Goal: Navigation & Orientation: Understand site structure

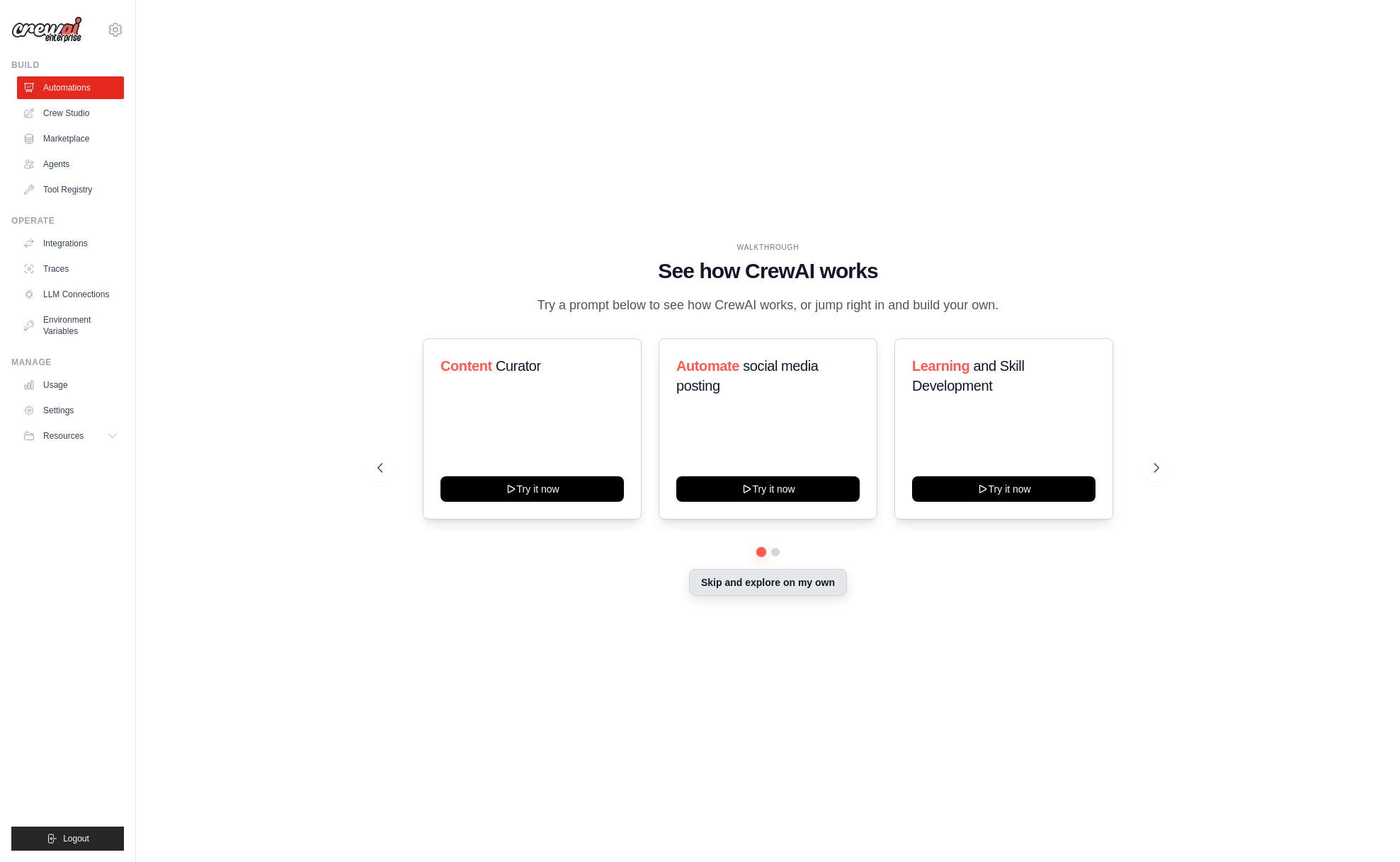
click at [799, 590] on button "Skip and explore on my own" at bounding box center [768, 582] width 158 height 27
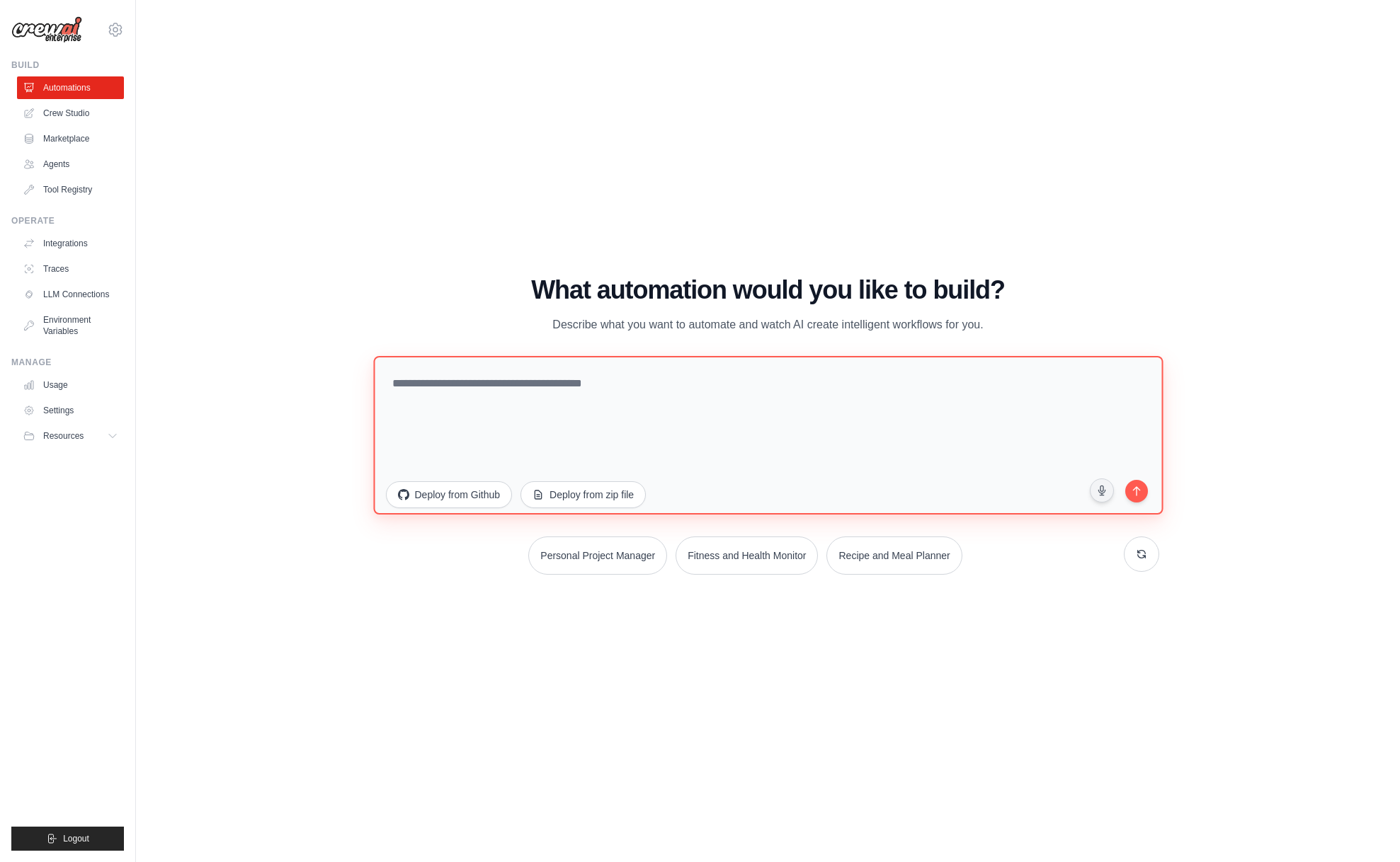
click at [540, 384] on textarea at bounding box center [767, 435] width 790 height 158
click at [540, 383] on textarea at bounding box center [767, 435] width 790 height 158
click at [708, 396] on textarea at bounding box center [767, 435] width 790 height 158
click at [598, 412] on textarea at bounding box center [767, 435] width 790 height 158
paste textarea "**********"
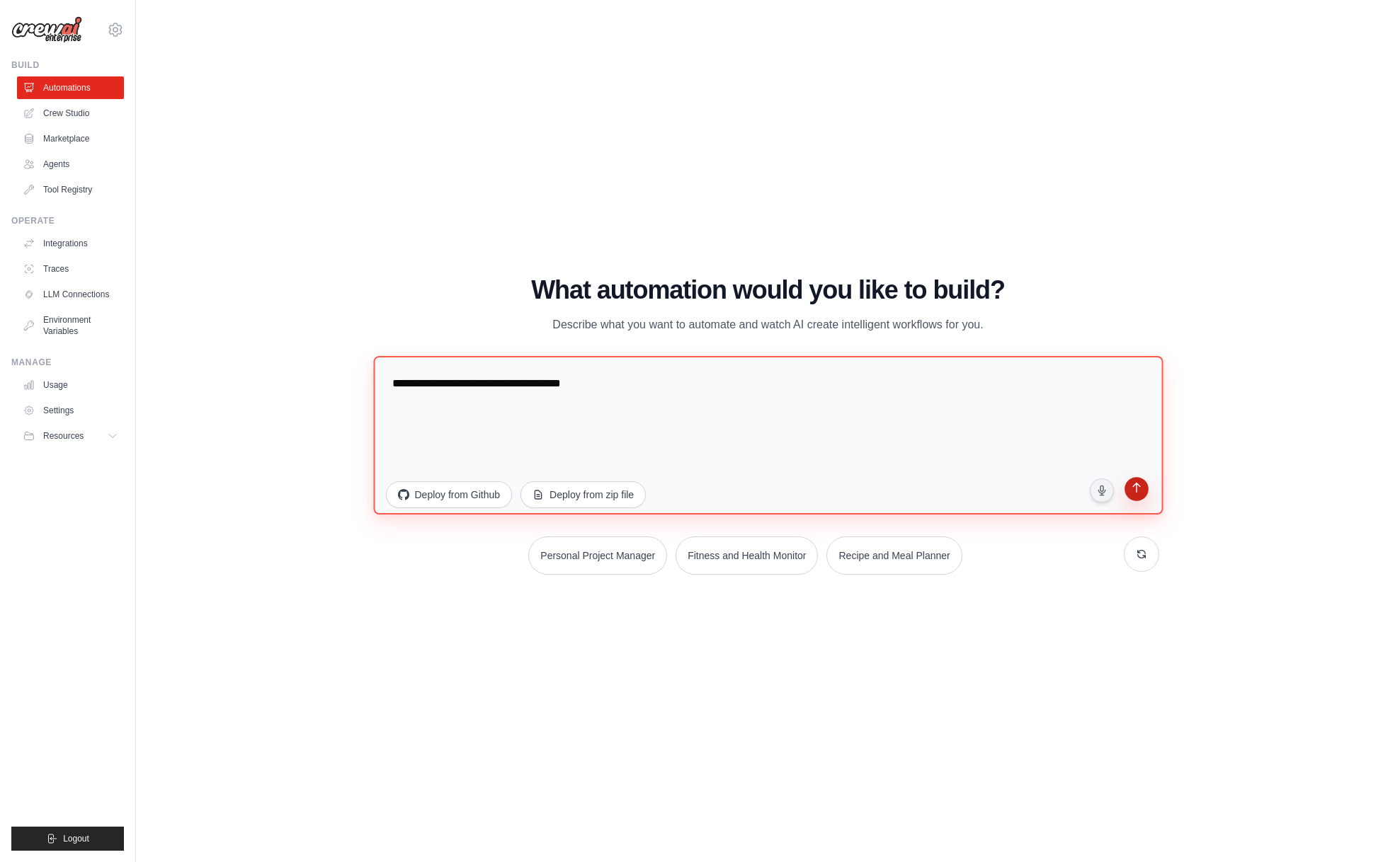
type textarea "**********"
click at [1140, 490] on icon "submit" at bounding box center [1136, 489] width 13 height 13
click at [590, 389] on textarea "**********" at bounding box center [767, 435] width 790 height 158
click at [1139, 491] on icon "submit" at bounding box center [1136, 489] width 13 height 13
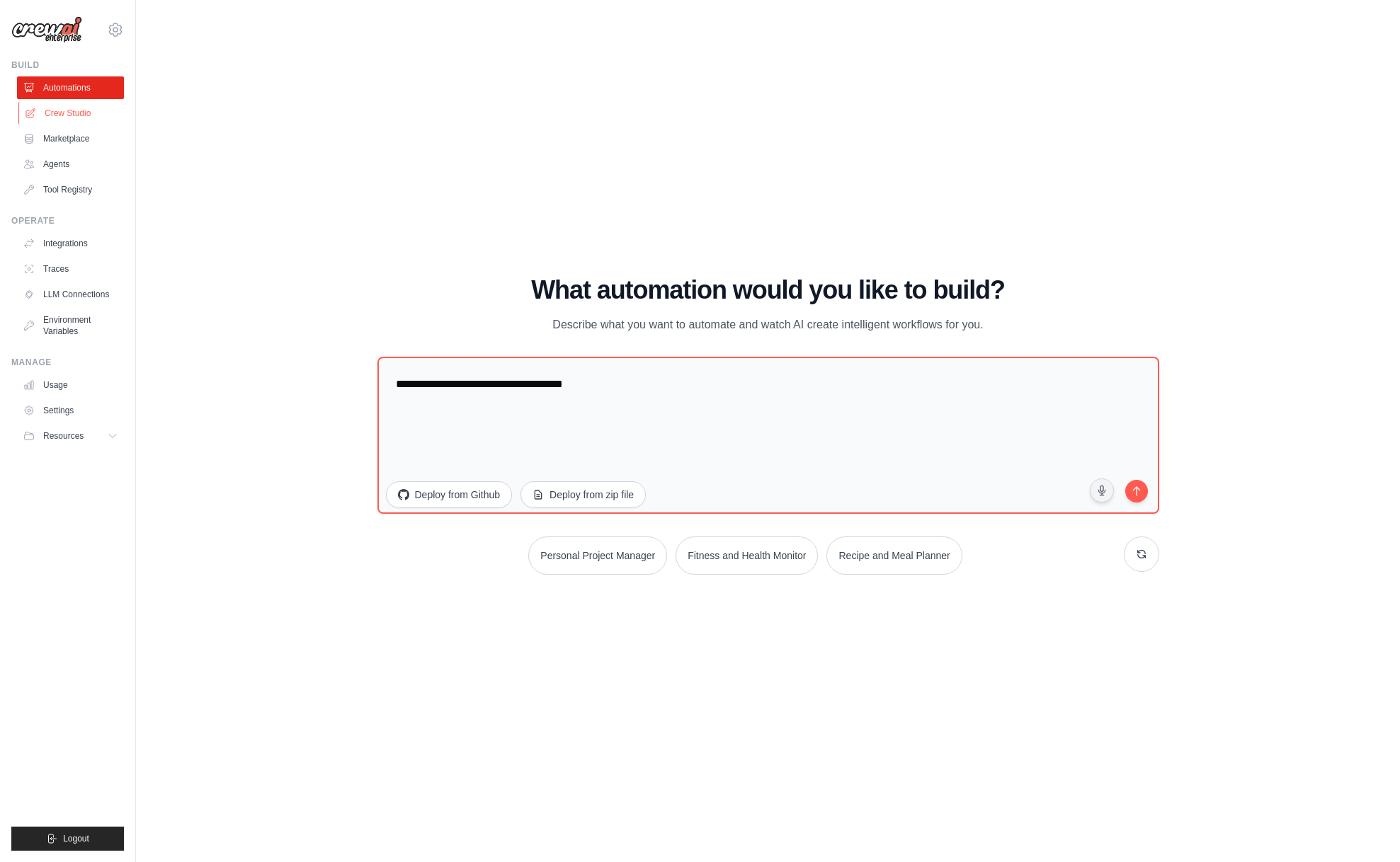
click at [67, 111] on link "Crew Studio" at bounding box center [72, 113] width 107 height 22
click at [68, 114] on link "Crew Studio" at bounding box center [72, 113] width 107 height 22
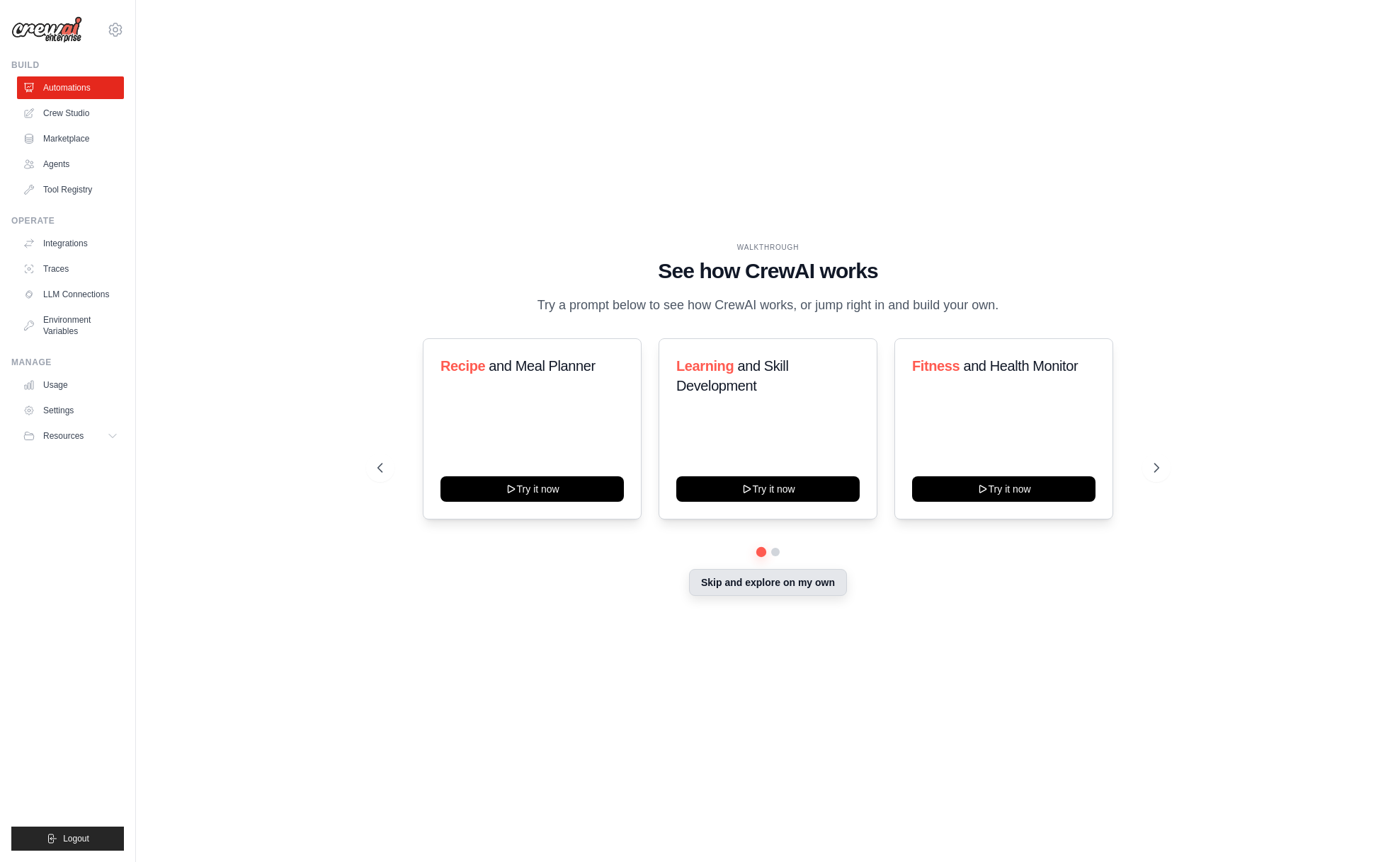
click at [802, 587] on button "Skip and explore on my own" at bounding box center [768, 582] width 158 height 27
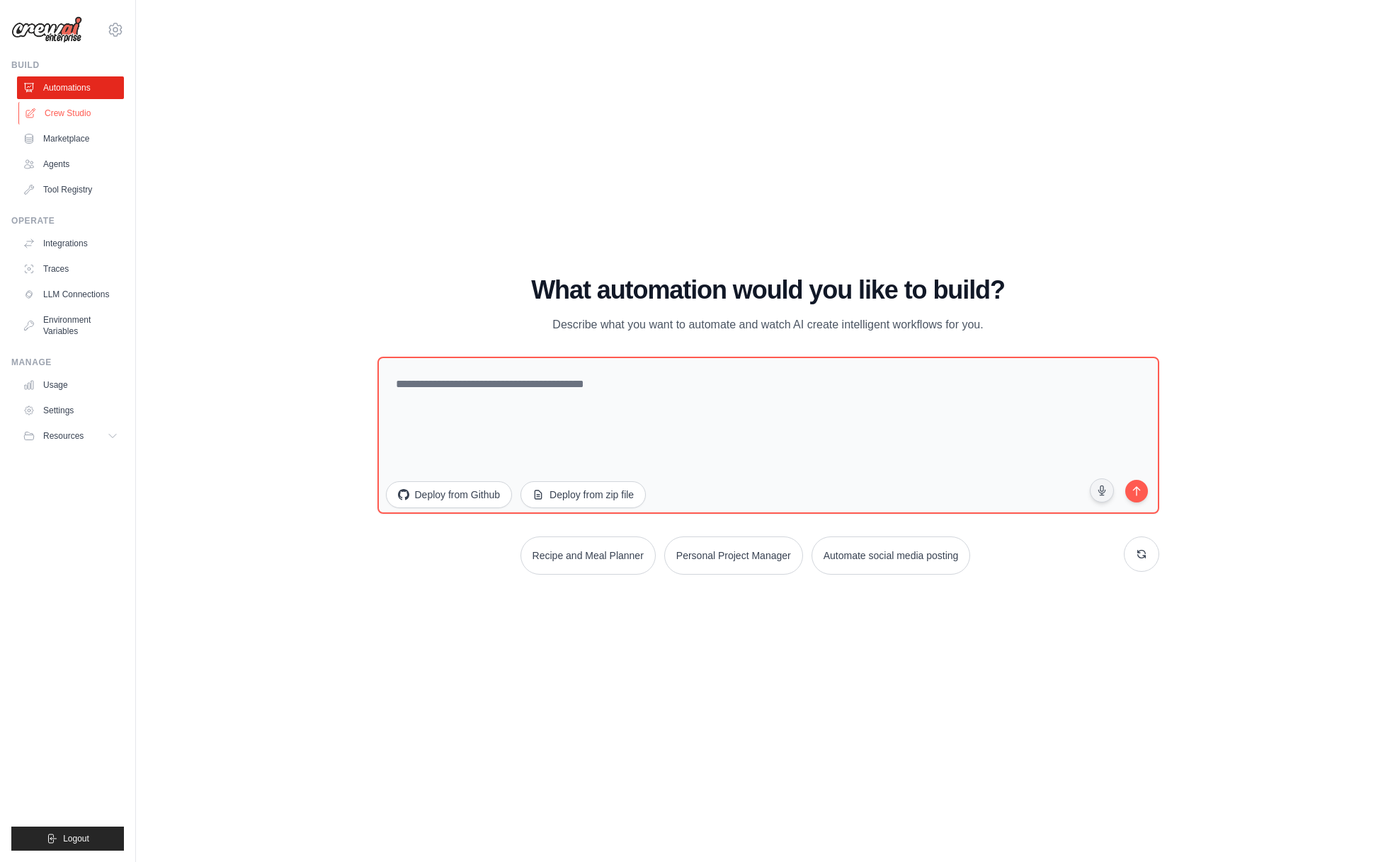
click at [63, 114] on link "Crew Studio" at bounding box center [72, 113] width 107 height 22
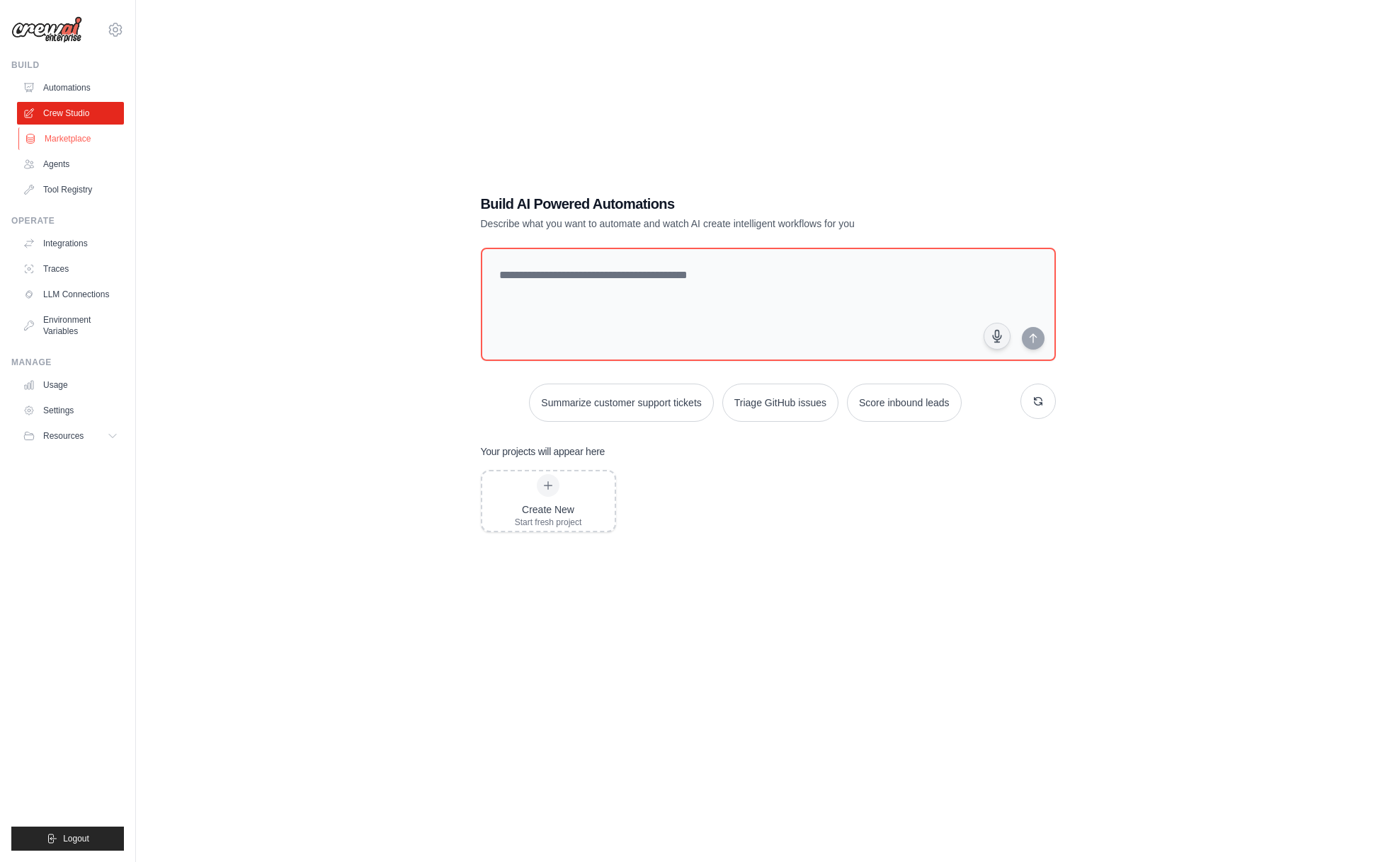
click at [68, 140] on link "Marketplace" at bounding box center [72, 139] width 107 height 22
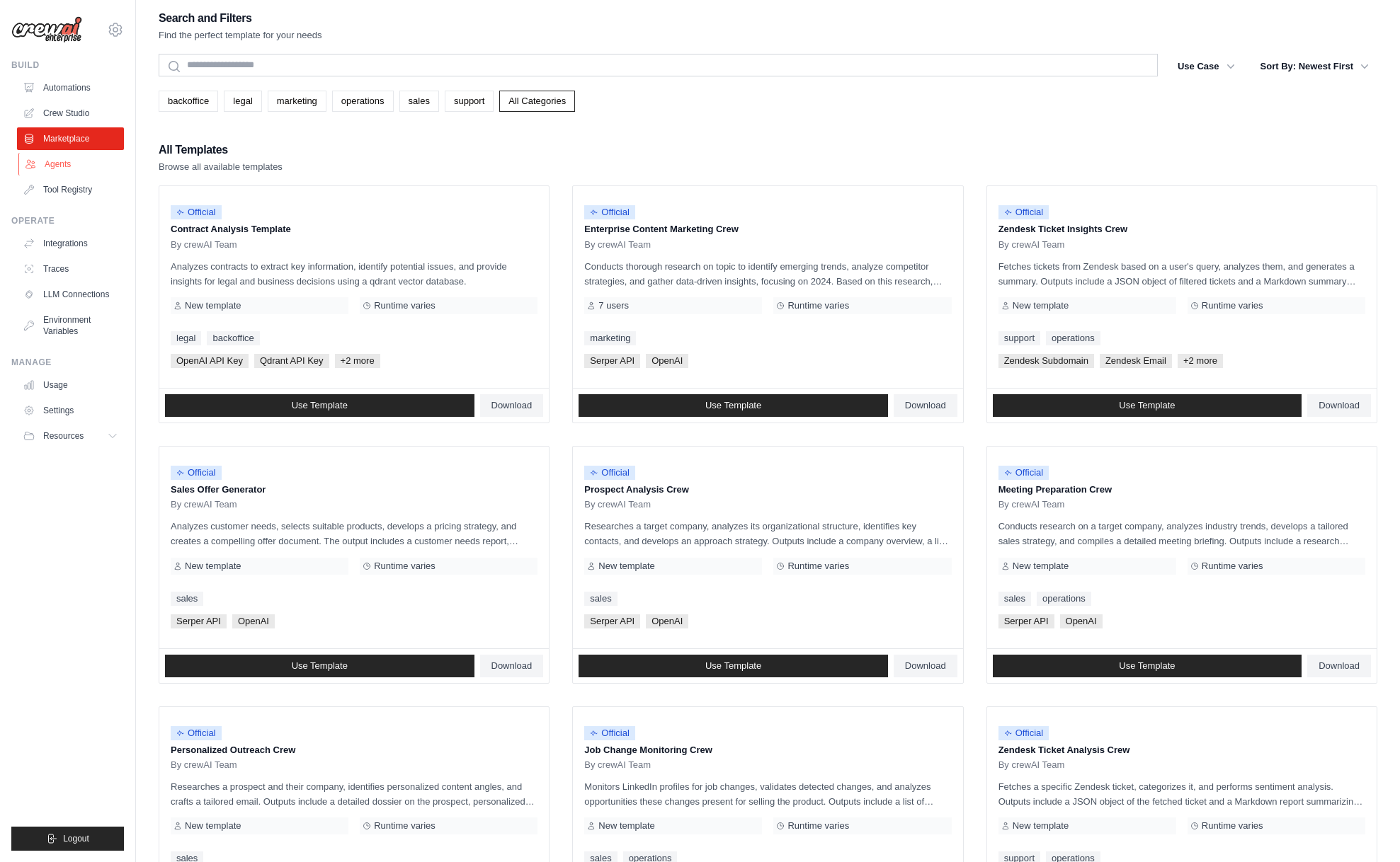
scroll to position [6, 0]
click at [60, 163] on link "Agents" at bounding box center [72, 164] width 107 height 22
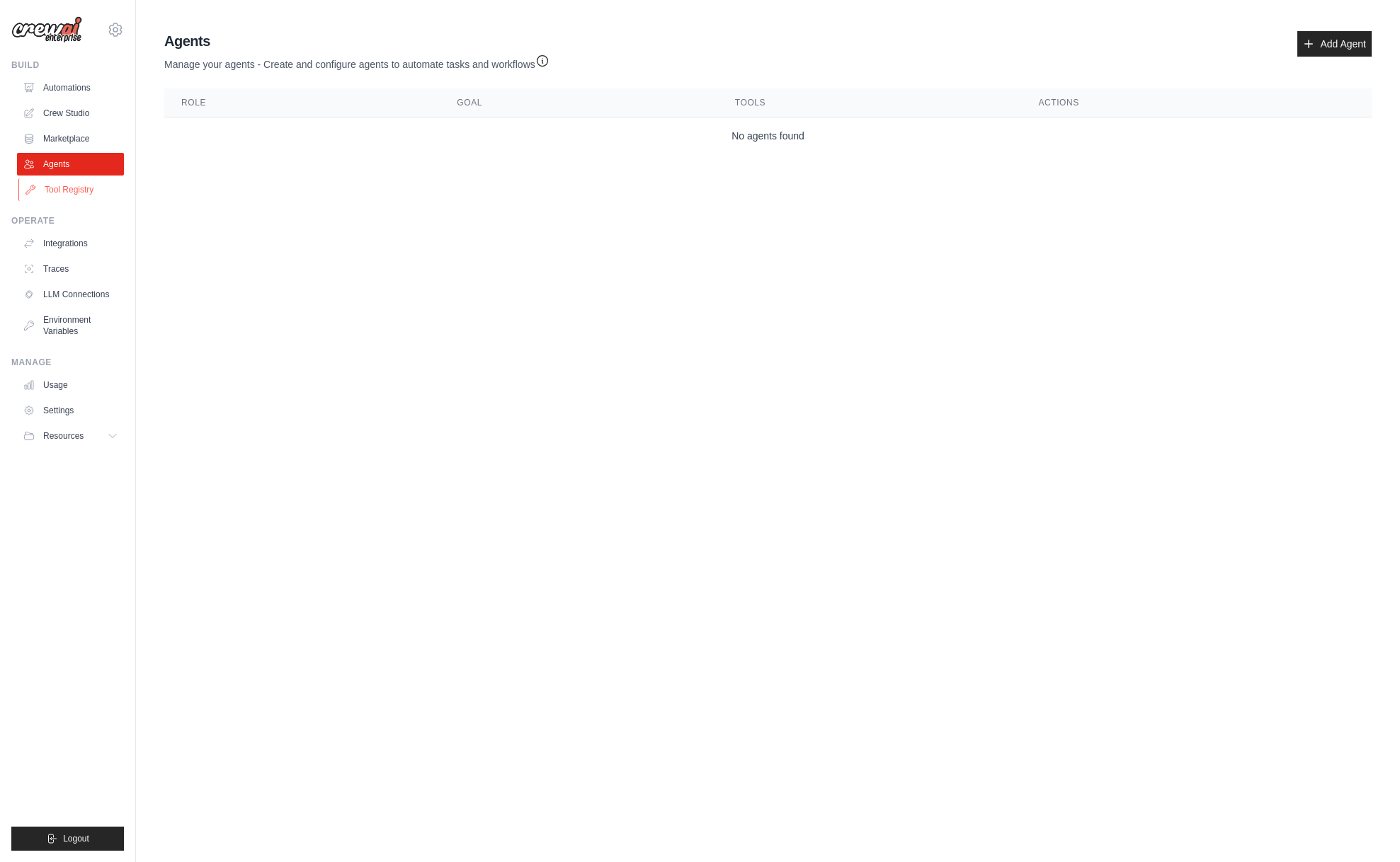
click at [75, 190] on link "Tool Registry" at bounding box center [72, 190] width 107 height 22
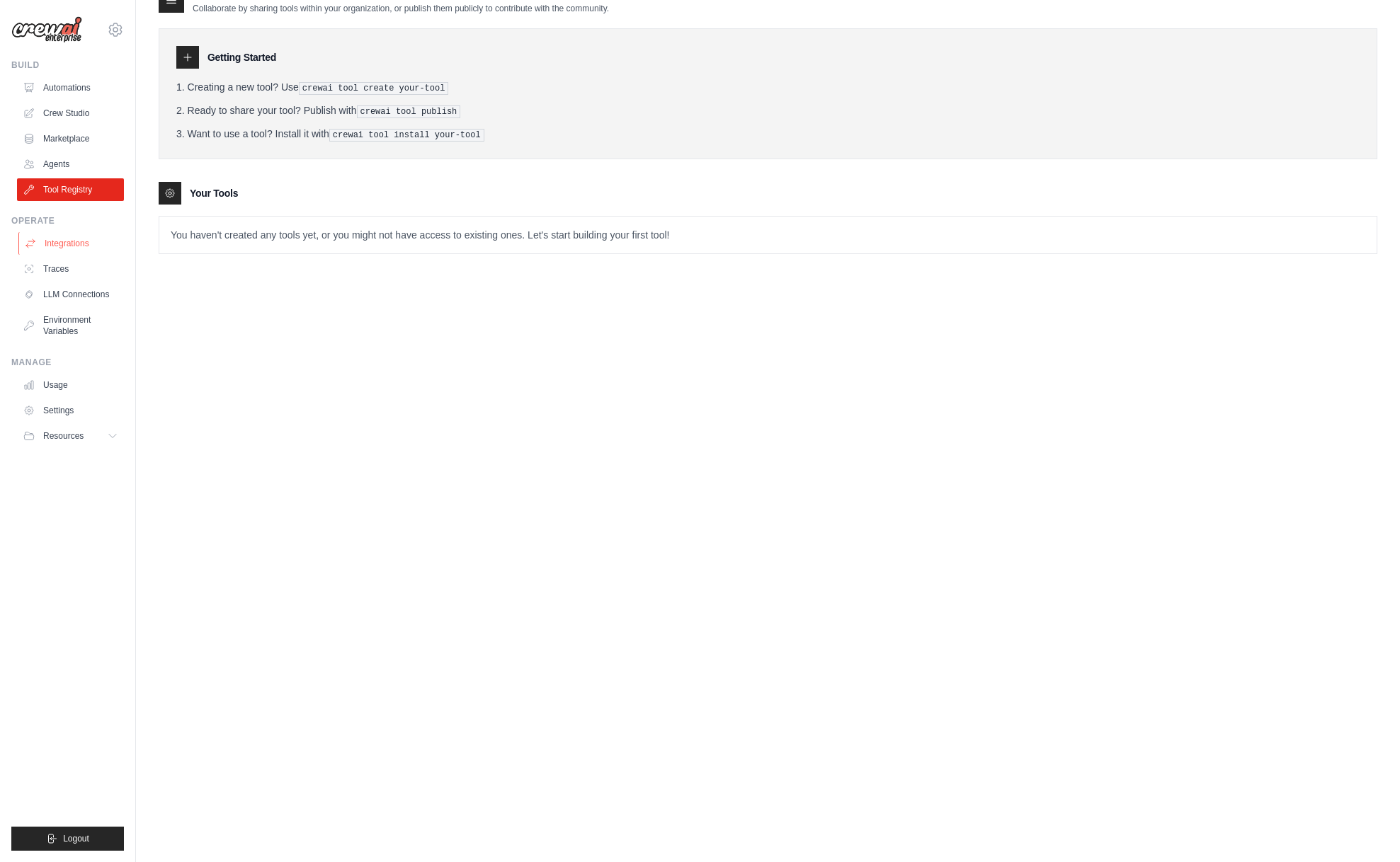
scroll to position [28, 0]
click at [75, 246] on link "Integrations" at bounding box center [72, 244] width 107 height 22
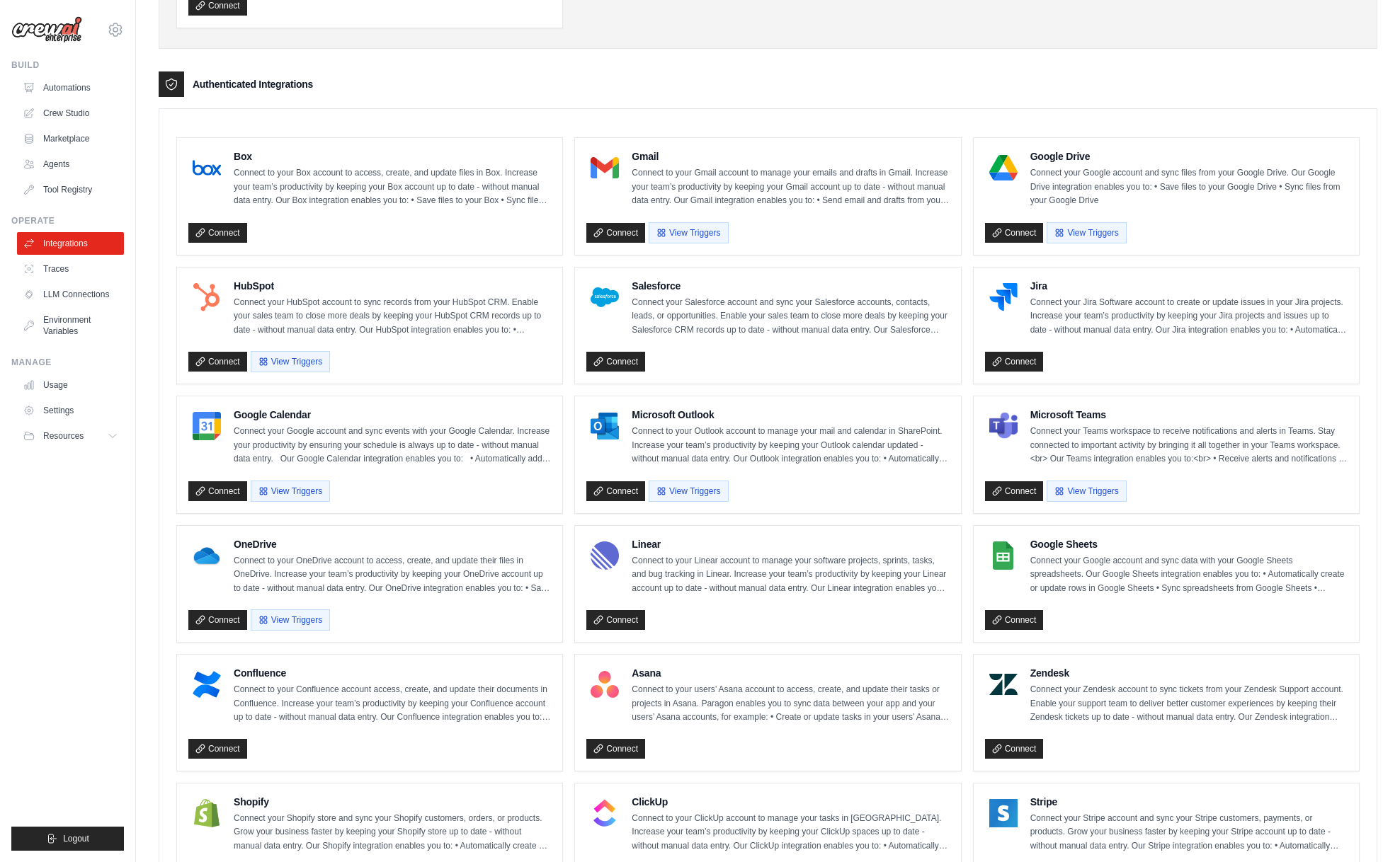
scroll to position [298, 0]
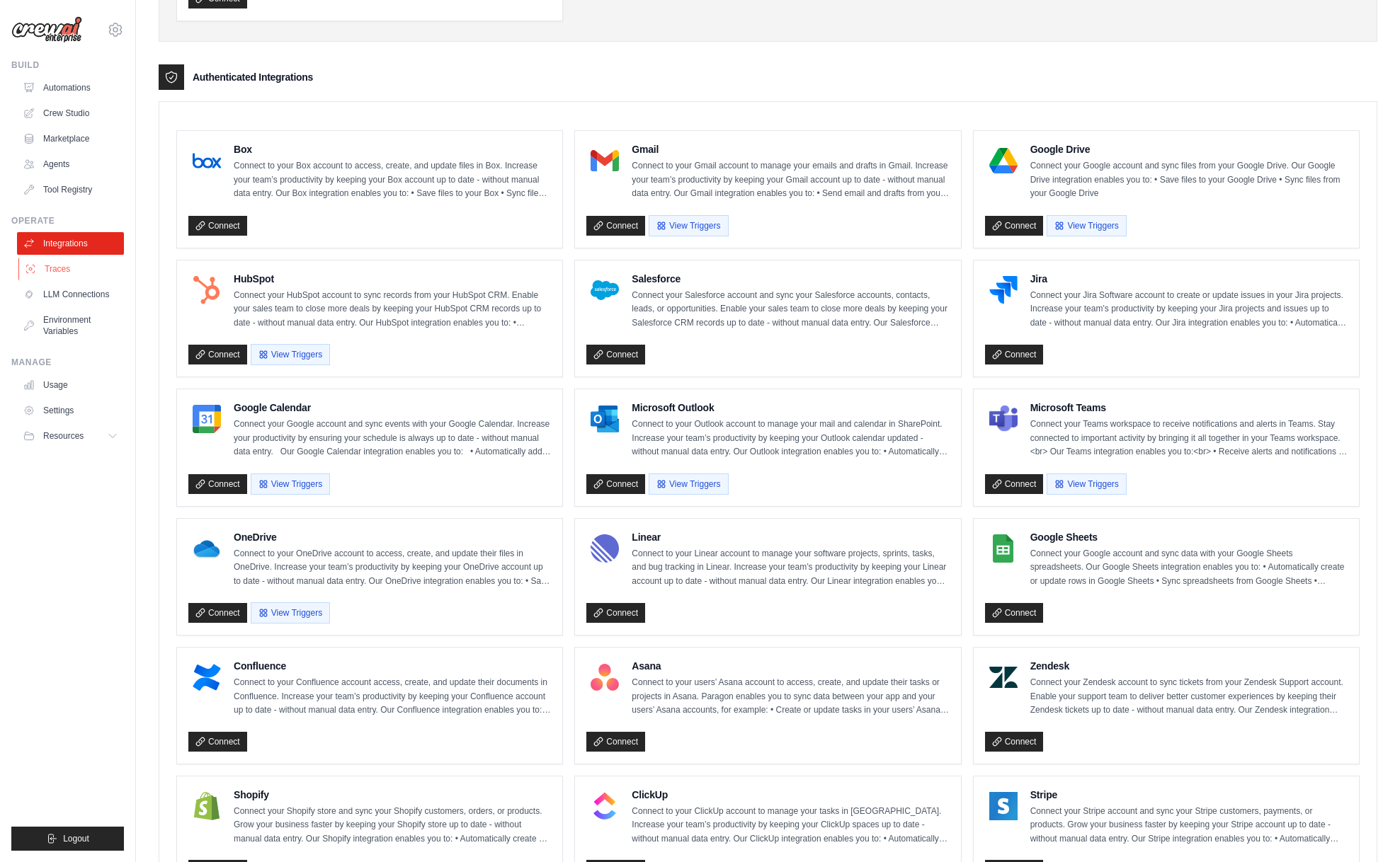
click at [55, 270] on link "Traces" at bounding box center [72, 269] width 107 height 22
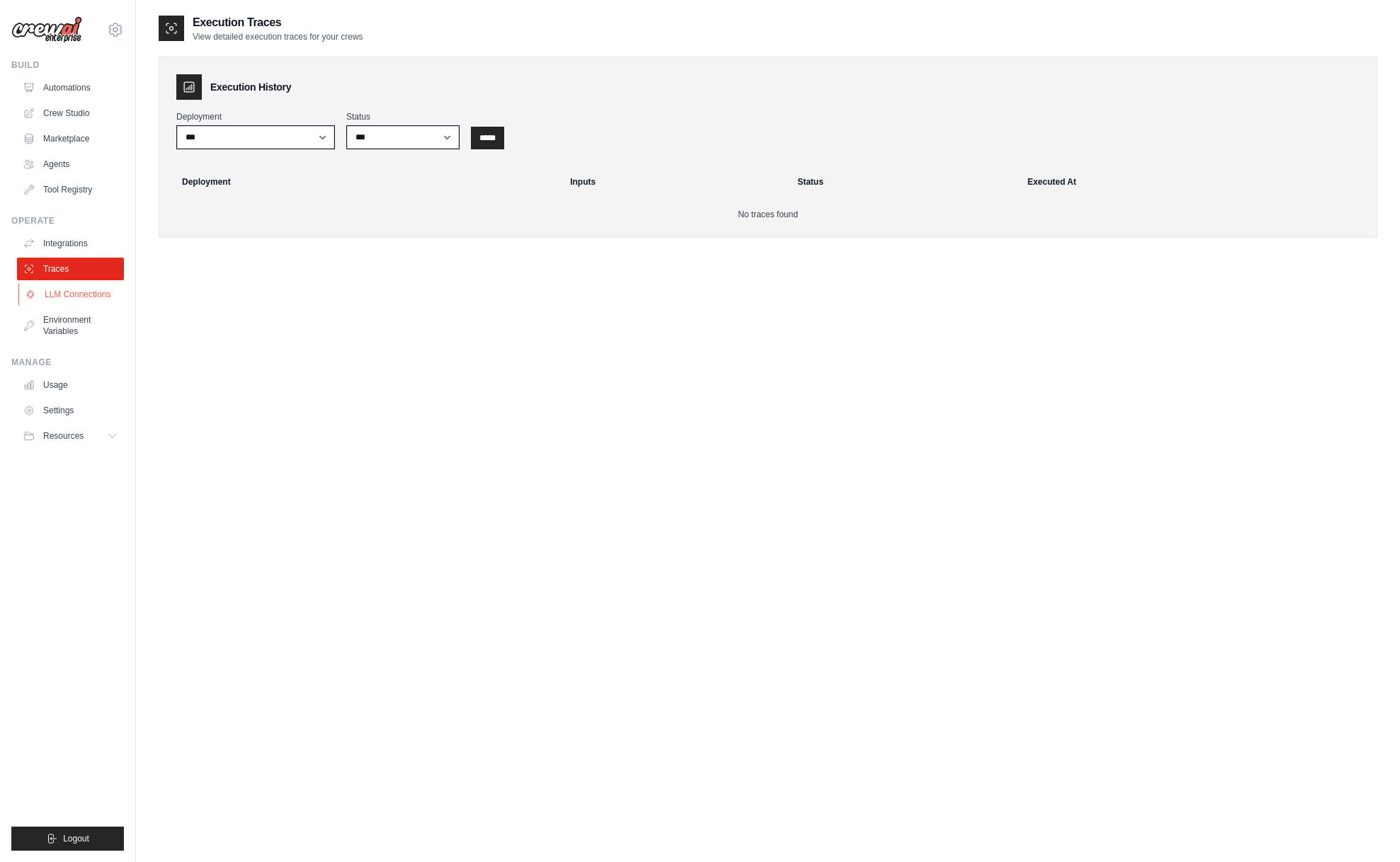
click at [70, 295] on link "LLM Connections" at bounding box center [72, 294] width 107 height 22
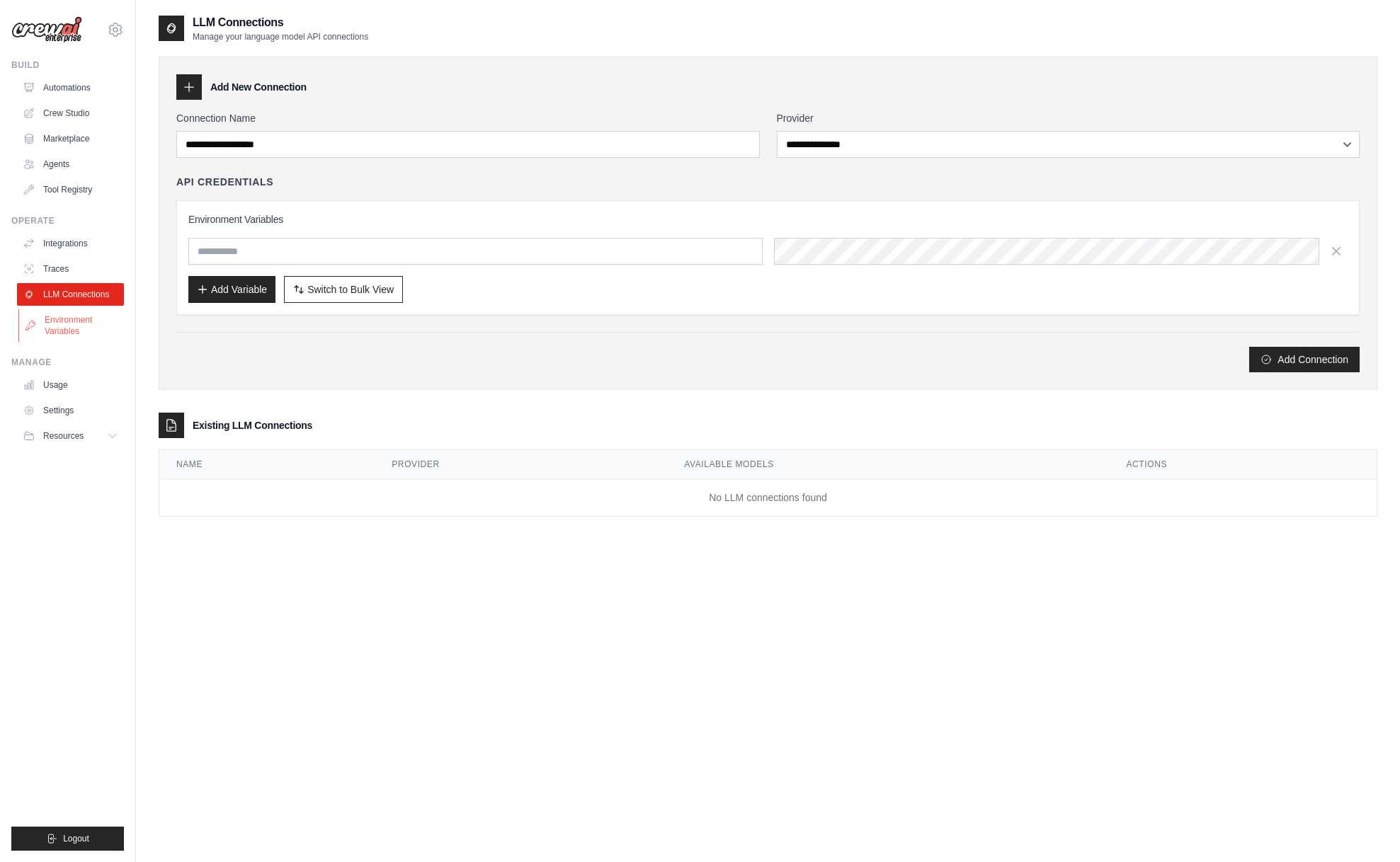
click at [66, 325] on link "Environment Variables" at bounding box center [72, 325] width 107 height 34
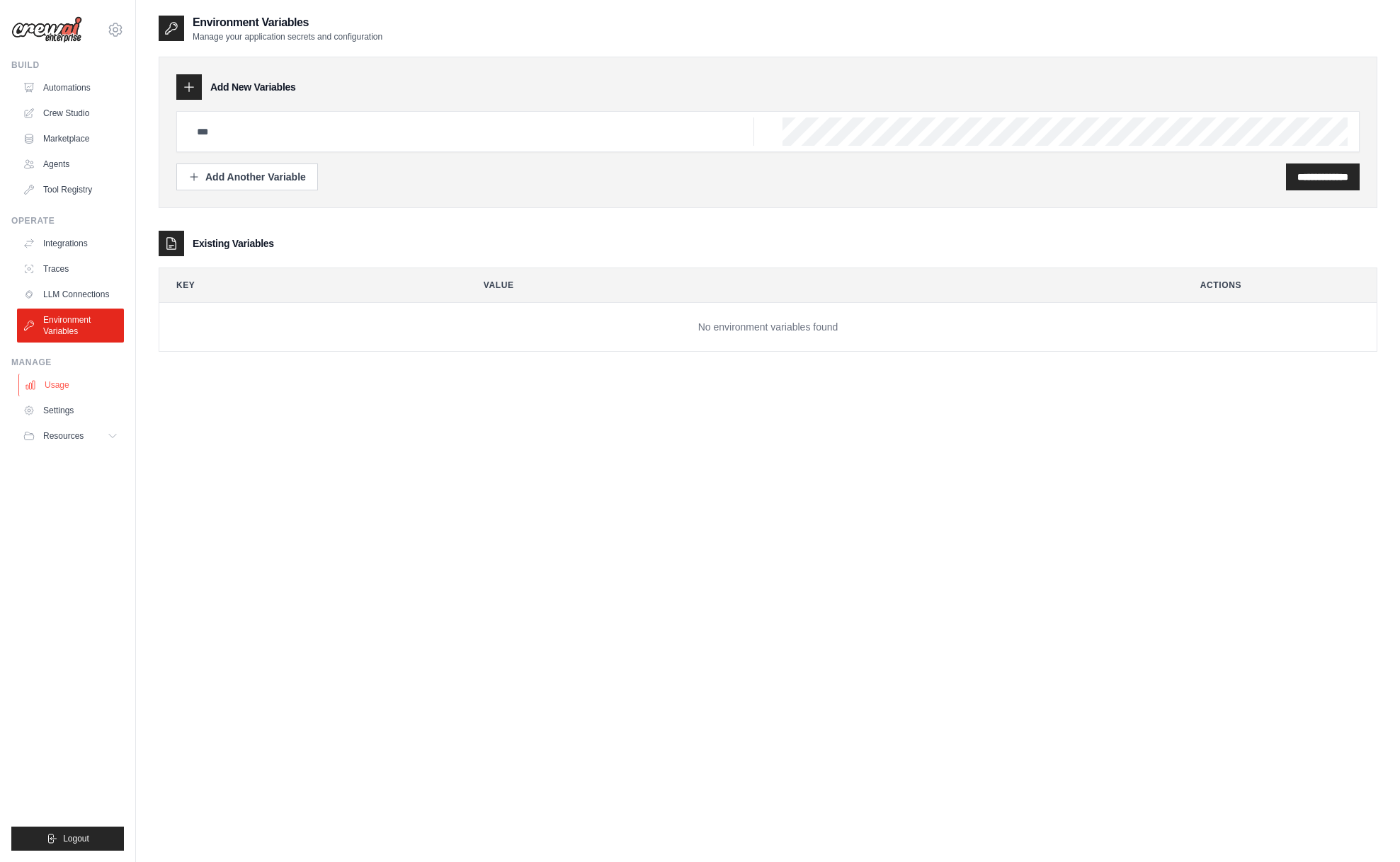
click at [64, 385] on link "Usage" at bounding box center [72, 385] width 107 height 22
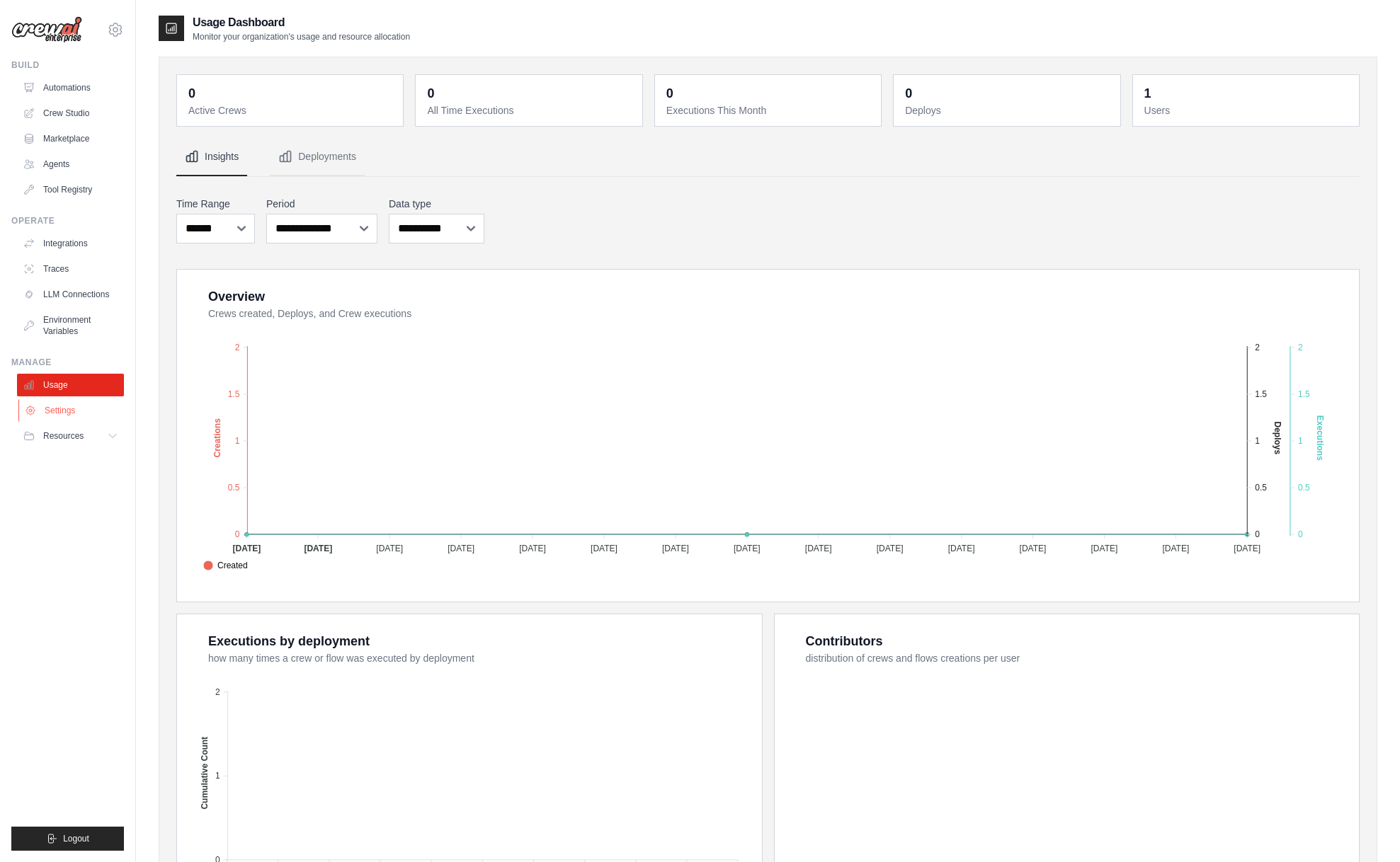
click at [58, 409] on link "Settings" at bounding box center [72, 410] width 107 height 22
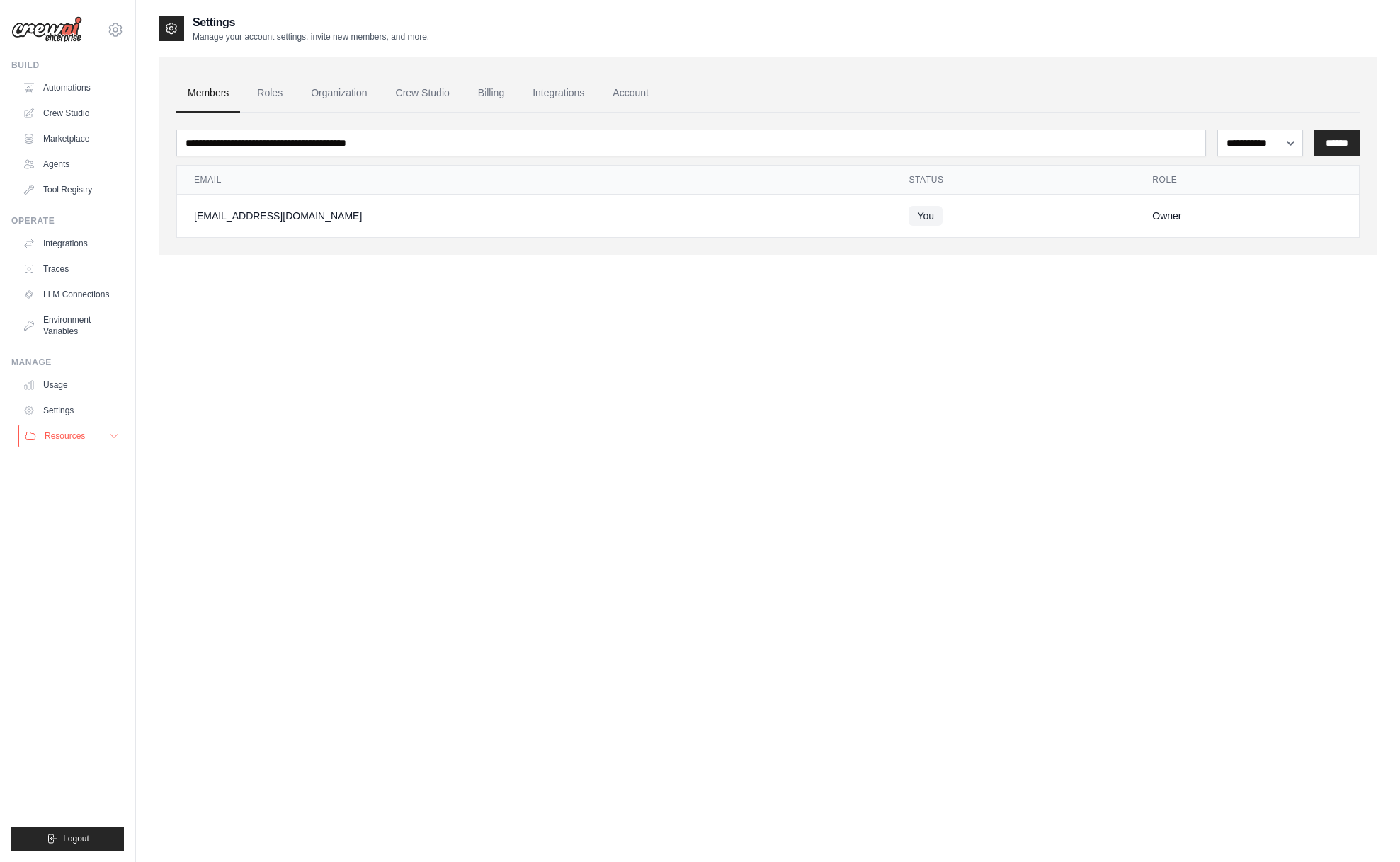
click at [66, 443] on button "Resources" at bounding box center [72, 436] width 107 height 22
click at [66, 484] on span "GitHub" at bounding box center [63, 483] width 26 height 11
